Goal: Task Accomplishment & Management: Use online tool/utility

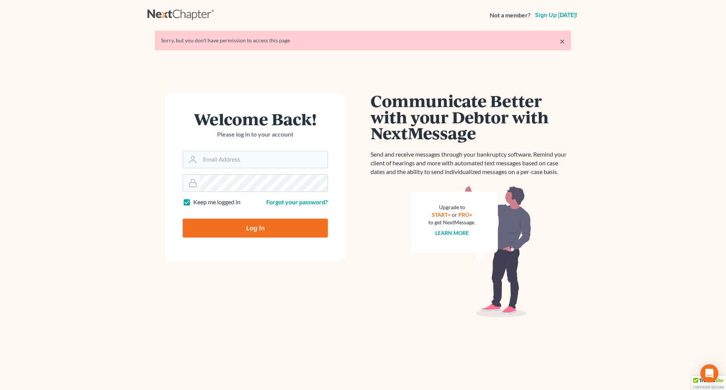
type input "[EMAIL_ADDRESS][DOMAIN_NAME]"
click at [231, 227] on input "Log In" at bounding box center [255, 227] width 145 height 19
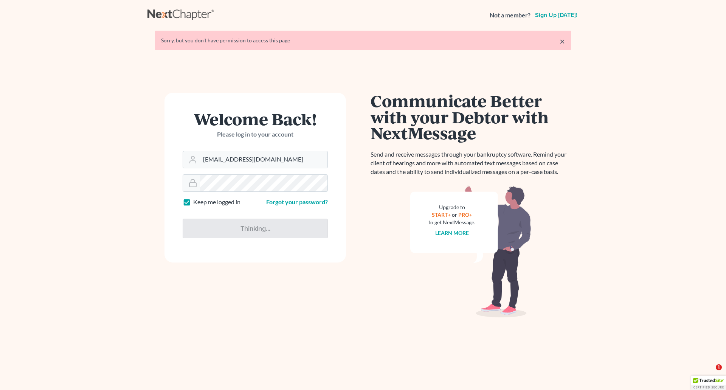
type input "Thinking..."
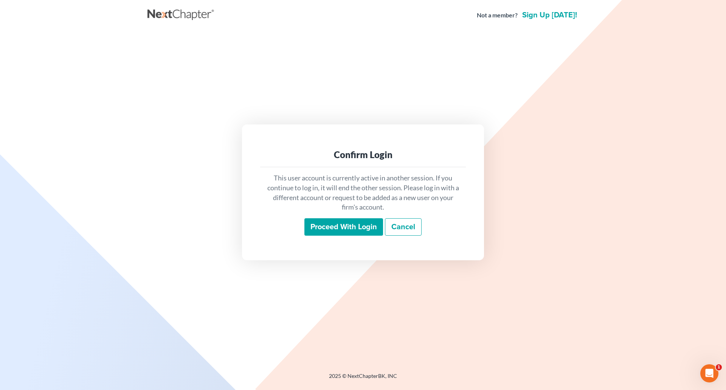
click at [343, 222] on input "Proceed with login" at bounding box center [343, 226] width 79 height 17
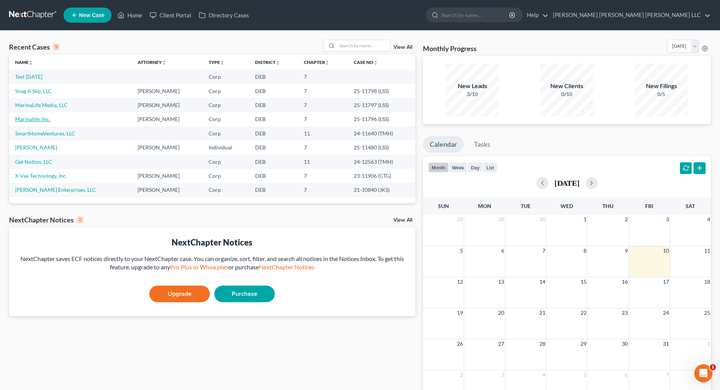
click at [34, 118] on link "Marinalife, Inc." at bounding box center [32, 119] width 35 height 6
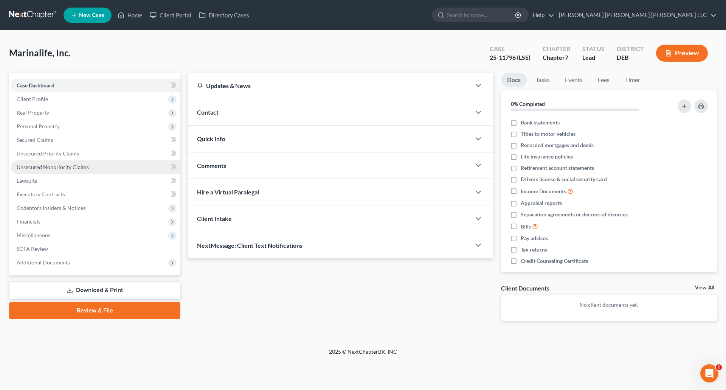
click at [48, 166] on span "Unsecured Nonpriority Claims" at bounding box center [53, 167] width 72 height 6
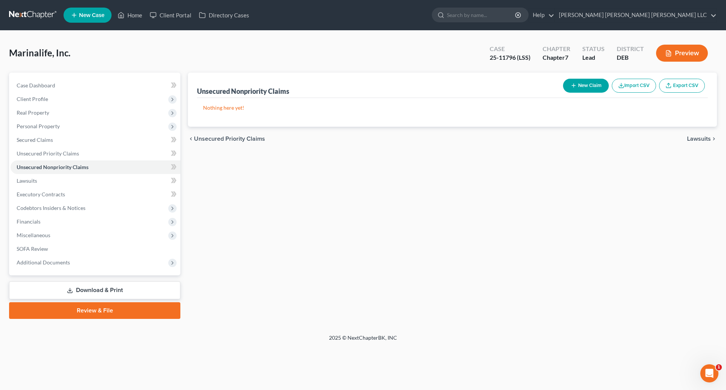
click at [636, 86] on button "Import CSV" at bounding box center [634, 86] width 44 height 14
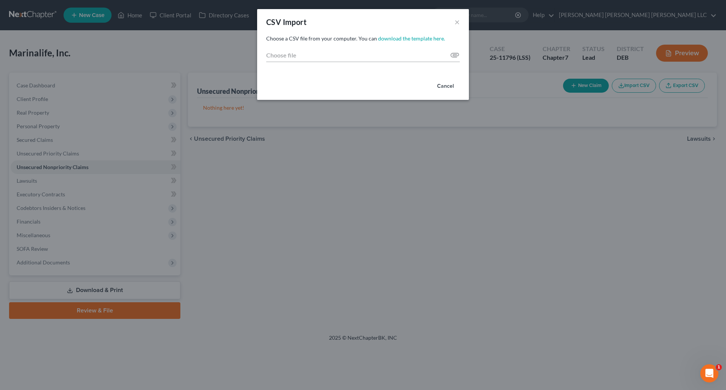
drag, startPoint x: 572, startPoint y: 194, endPoint x: 544, endPoint y: 146, distance: 55.7
click at [573, 194] on div "CSV Import × Choose a CSV file from your computer. You can download the templat…" at bounding box center [363, 195] width 726 height 390
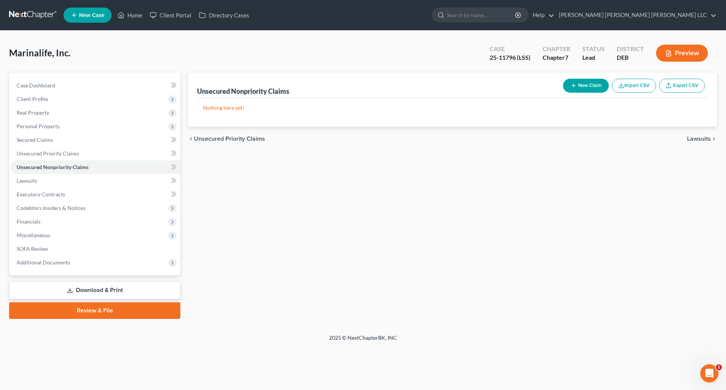
click at [627, 85] on button "Import CSV" at bounding box center [634, 86] width 44 height 14
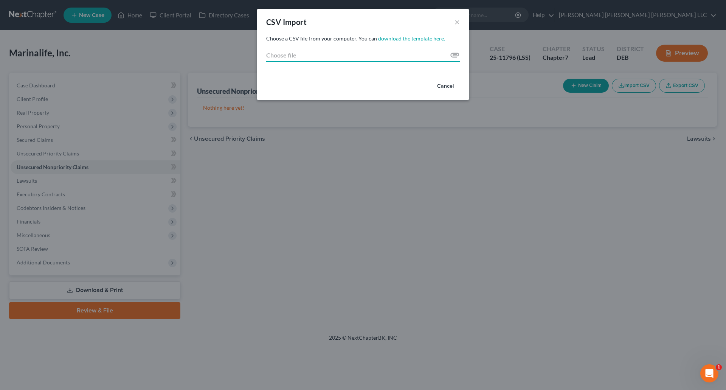
click at [453, 54] on input "Choose file" at bounding box center [363, 55] width 194 height 14
type input "C:\fakepath\Next Chapter Creditor_Import_Template - HMC Test 10-10-2025.csv"
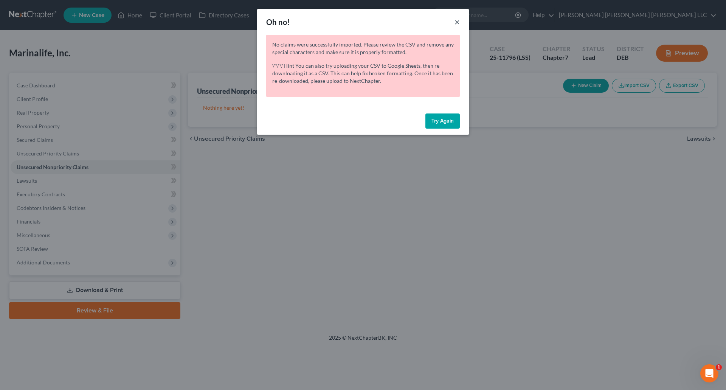
click at [458, 22] on button "×" at bounding box center [456, 21] width 5 height 9
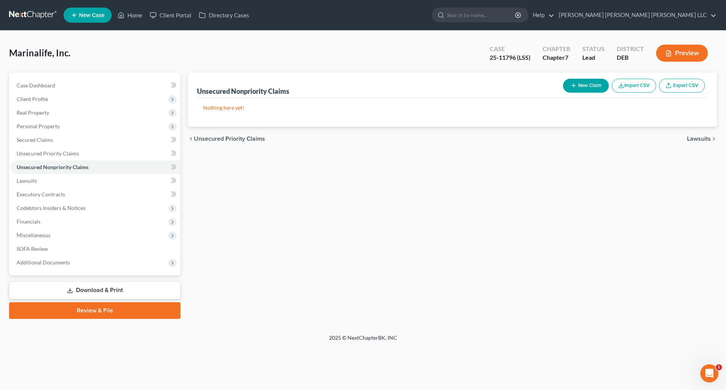
click at [475, 245] on div "Unsecured Nonpriority Claims New Claim Import CSV Export CSV Nothing here yet! …" at bounding box center [452, 196] width 536 height 246
click at [635, 87] on button "Import CSV" at bounding box center [634, 86] width 44 height 14
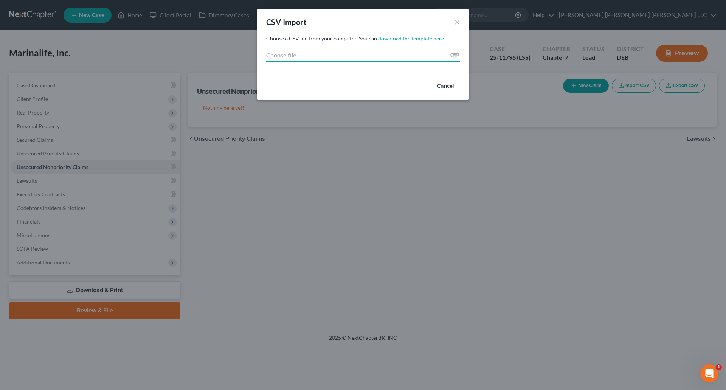
click at [458, 52] on input "Choose file" at bounding box center [363, 55] width 194 height 14
type input "C:\fakepath\Next Chapter Creditor_Import_Template - HMC Test 10-10-2025.xlsx"
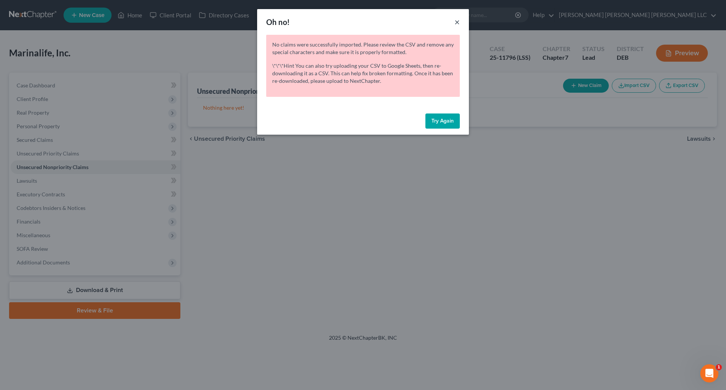
click at [459, 18] on button "×" at bounding box center [456, 21] width 5 height 9
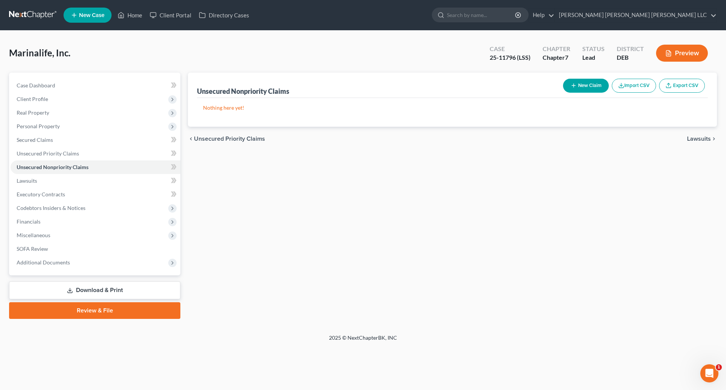
click at [634, 86] on button "Import CSV" at bounding box center [634, 86] width 44 height 14
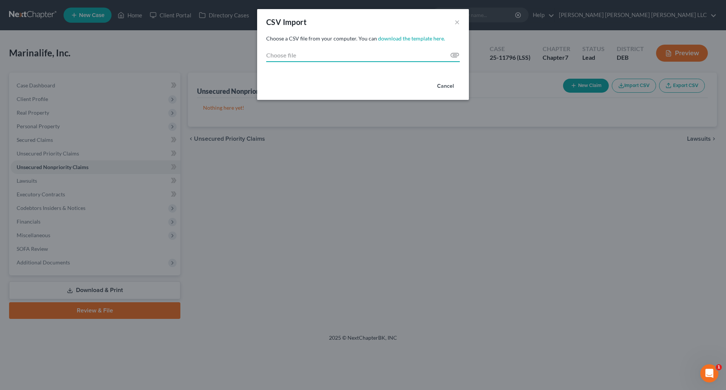
click at [455, 56] on input "Choose file" at bounding box center [363, 55] width 194 height 14
type input "C:\fakepath\TEST 1221 pm HMC csv.csv"
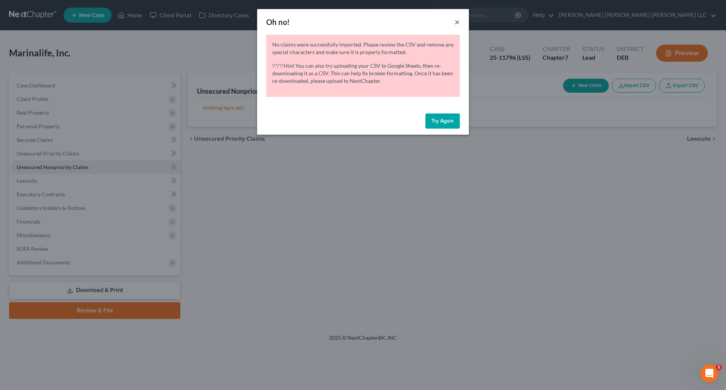
drag, startPoint x: 458, startPoint y: 24, endPoint x: 456, endPoint y: 29, distance: 6.1
click at [458, 23] on button "×" at bounding box center [456, 21] width 5 height 9
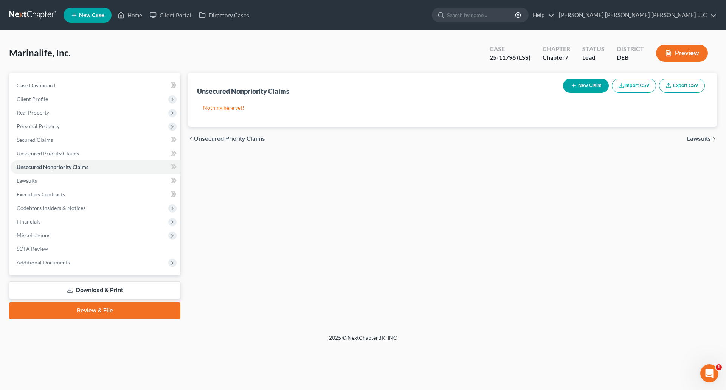
click at [636, 84] on button "Import CSV" at bounding box center [634, 86] width 44 height 14
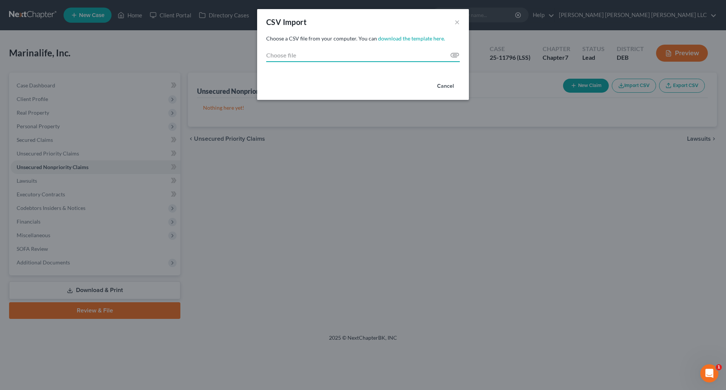
click at [459, 54] on input "Choose file" at bounding box center [363, 55] width 194 height 14
type input "C:\fakepath\TEST 1221 pm HMC csv.csv"
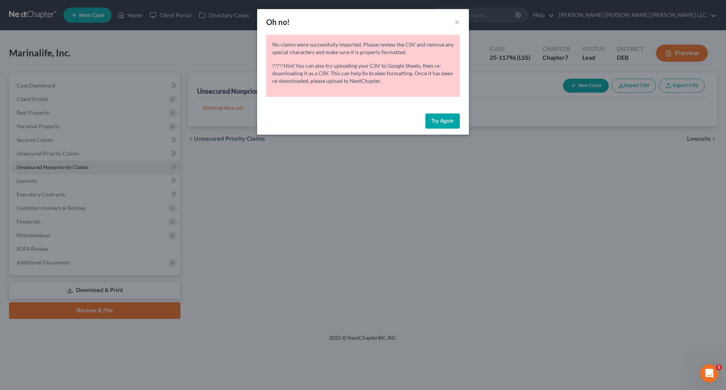
drag, startPoint x: 450, startPoint y: 120, endPoint x: 457, endPoint y: 74, distance: 46.4
click at [449, 121] on button "Try Again" at bounding box center [442, 120] width 34 height 15
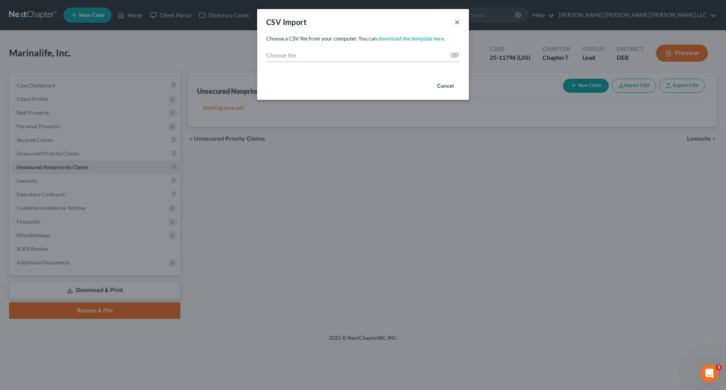
click at [457, 20] on button "×" at bounding box center [456, 21] width 5 height 9
